Goal: Task Accomplishment & Management: Manage account settings

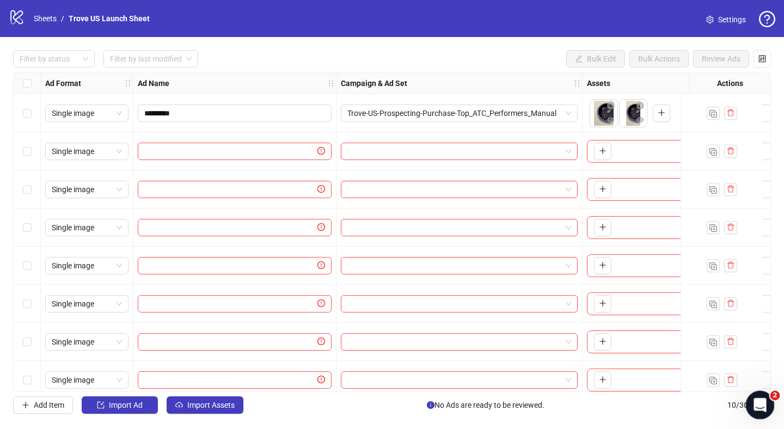
drag, startPoint x: 735, startPoint y: 400, endPoint x: 510, endPoint y: 400, distance: 224.4
click html
click at [763, 410] on div "Open Intercom Messenger" at bounding box center [759, 404] width 36 height 36
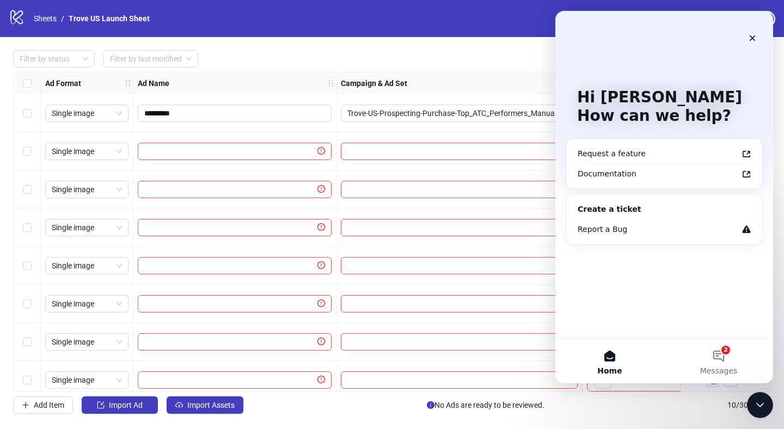
drag, startPoint x: 651, startPoint y: 407, endPoint x: 100, endPoint y: 368, distance: 552.1
click at [651, 407] on div "Add Item Import Ad Import Assets No Ads are ready to be reviewed. 10 / 300 items" at bounding box center [392, 405] width 758 height 17
click at [752, 44] on div "Close" at bounding box center [753, 38] width 20 height 20
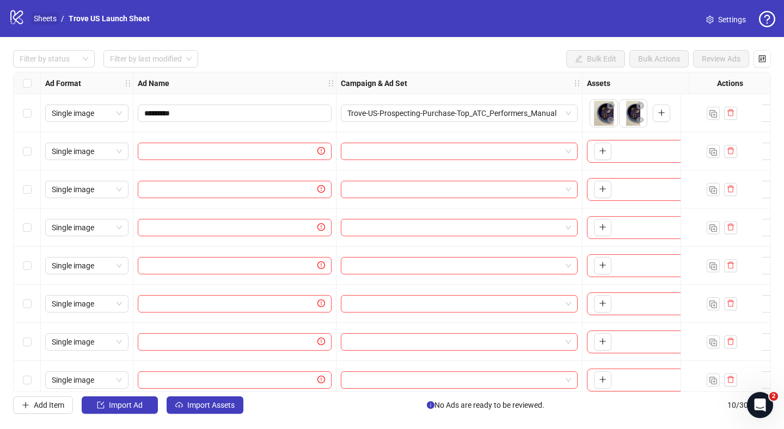
click at [45, 16] on link "Sheets" at bounding box center [45, 19] width 27 height 12
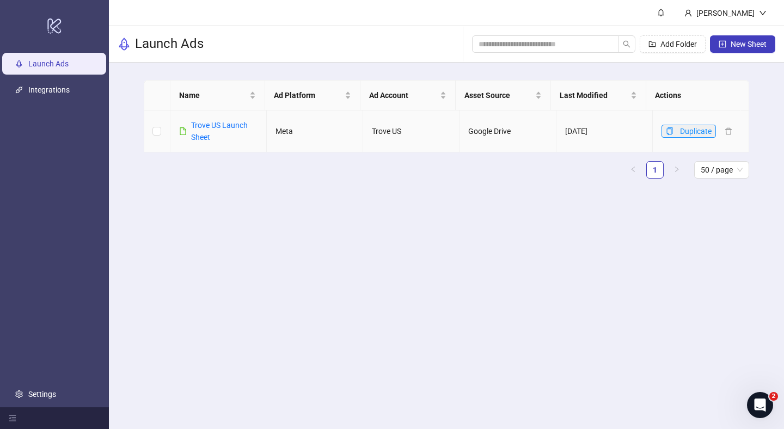
click at [666, 132] on icon "copy" at bounding box center [670, 131] width 8 height 8
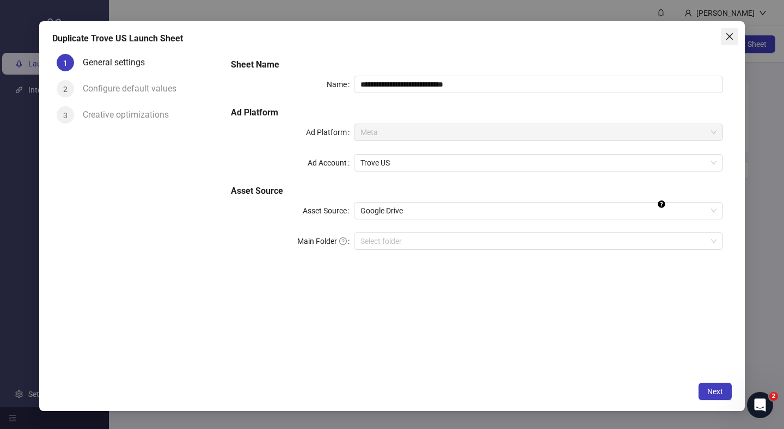
click at [731, 40] on icon "close" at bounding box center [730, 36] width 9 height 9
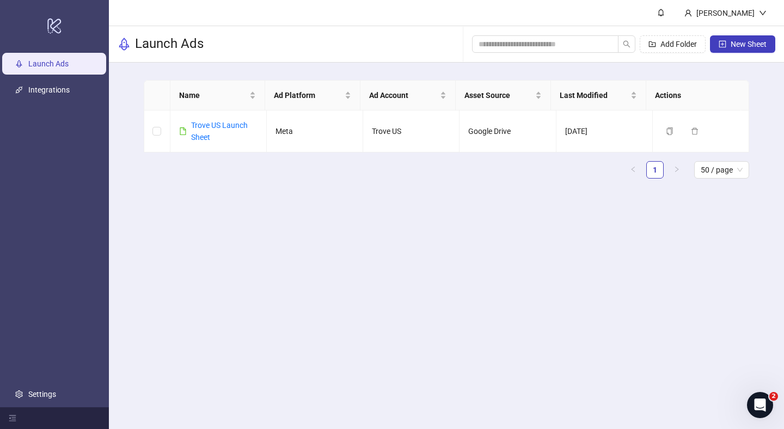
click at [581, 205] on main "[PERSON_NAME] Launch Ads Add Folder New Sheet Name Ad Platform Ad Account Asset…" at bounding box center [446, 214] width 675 height 429
click at [219, 127] on link "Trove US Launch Sheet" at bounding box center [219, 131] width 57 height 21
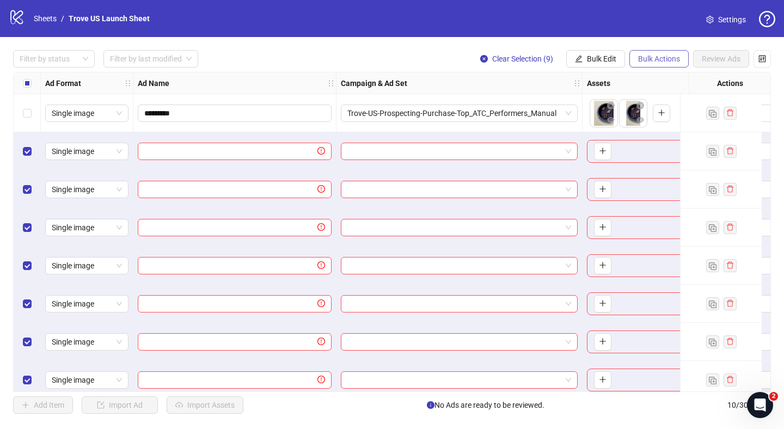
click at [675, 64] on button "Bulk Actions" at bounding box center [659, 58] width 59 height 17
click at [664, 83] on span "Delete" at bounding box center [674, 81] width 75 height 12
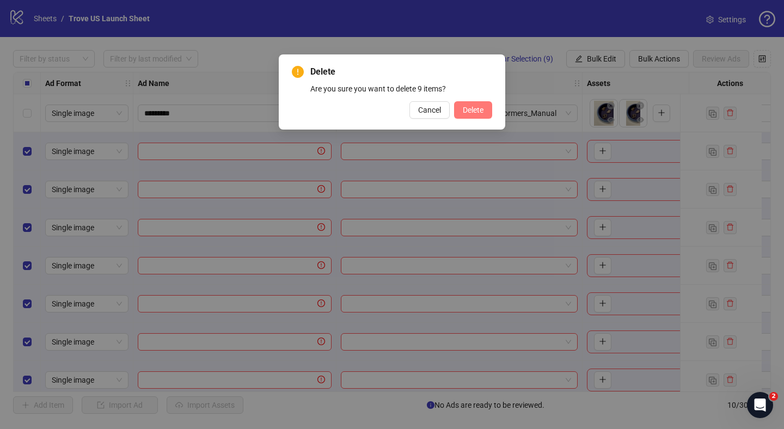
click at [471, 110] on span "Delete" at bounding box center [473, 110] width 21 height 9
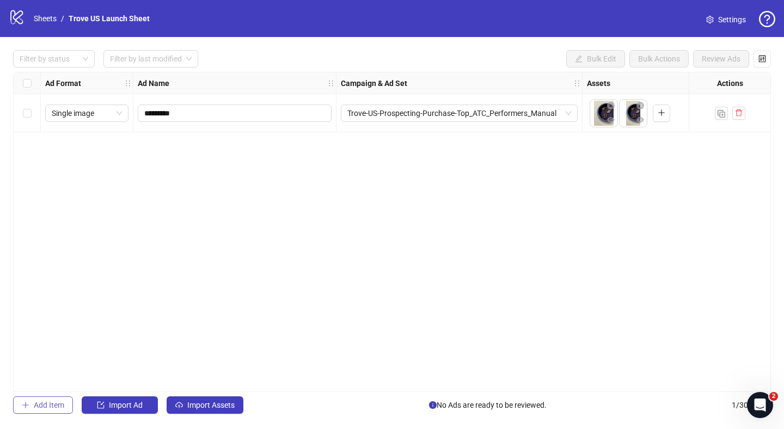
click at [32, 407] on button "Add Item" at bounding box center [43, 405] width 60 height 17
